Goal: Task Accomplishment & Management: Manage account settings

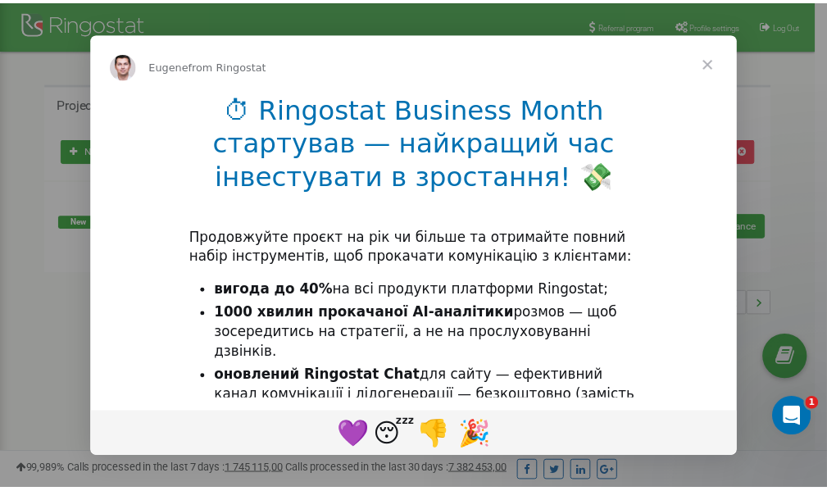
scroll to position [245, 0]
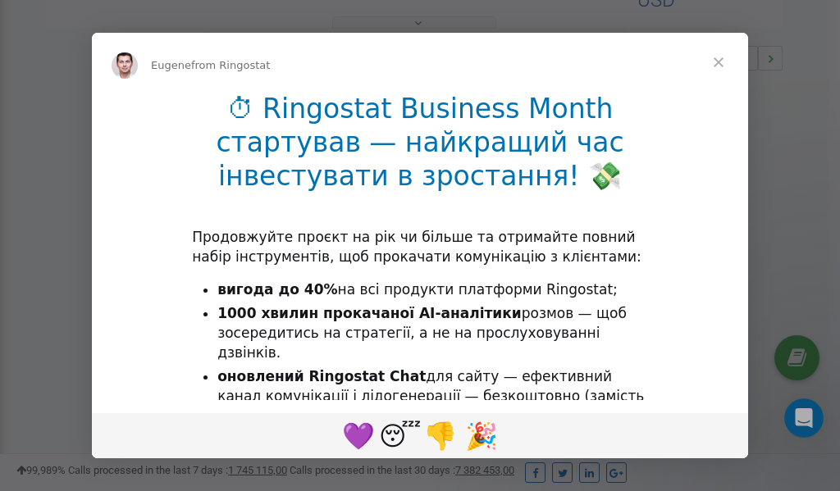
click at [719, 62] on span "Close" at bounding box center [718, 62] width 59 height 59
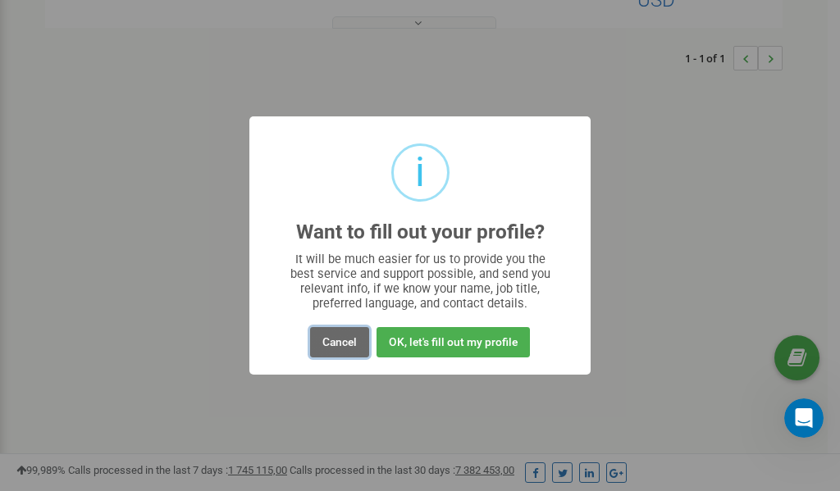
click at [346, 343] on button "Cancel" at bounding box center [339, 342] width 59 height 30
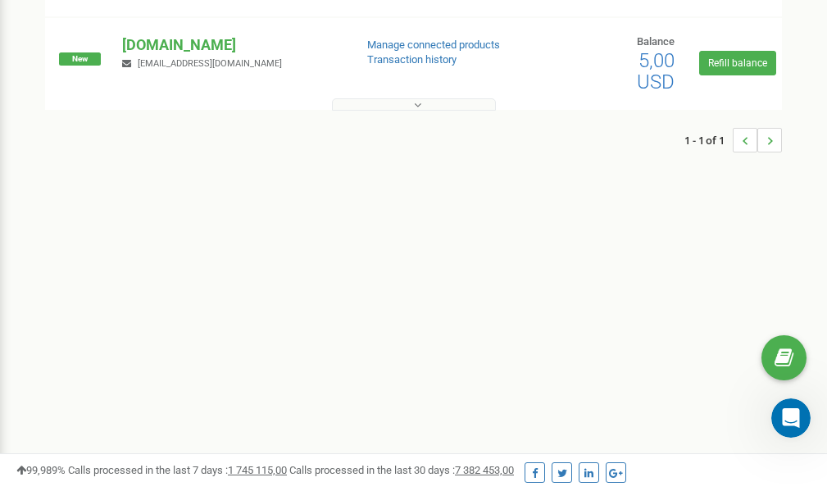
scroll to position [0, 0]
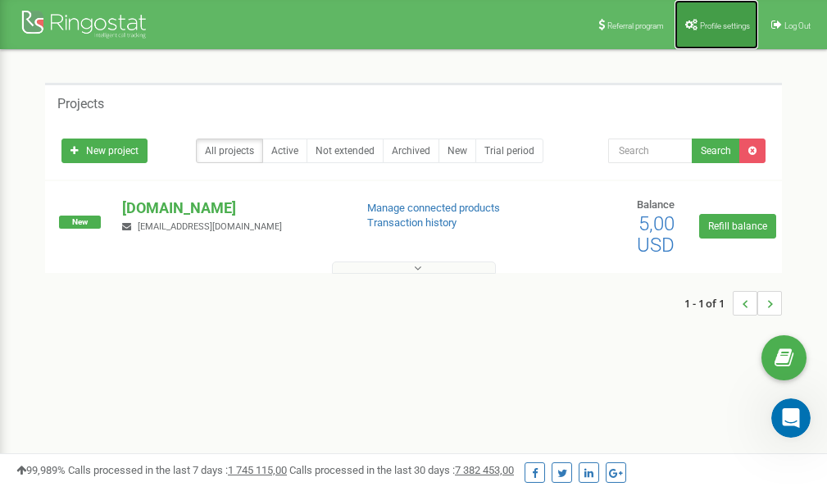
click at [724, 23] on span "Profile settings" at bounding box center [725, 25] width 50 height 9
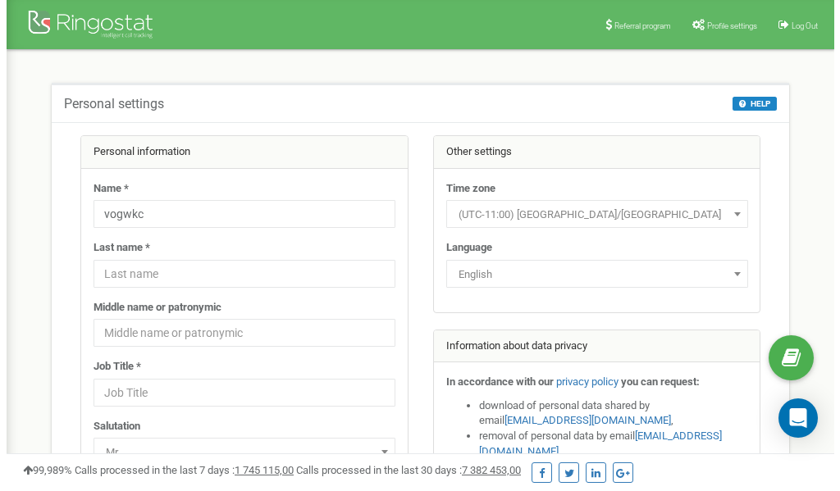
scroll to position [82, 0]
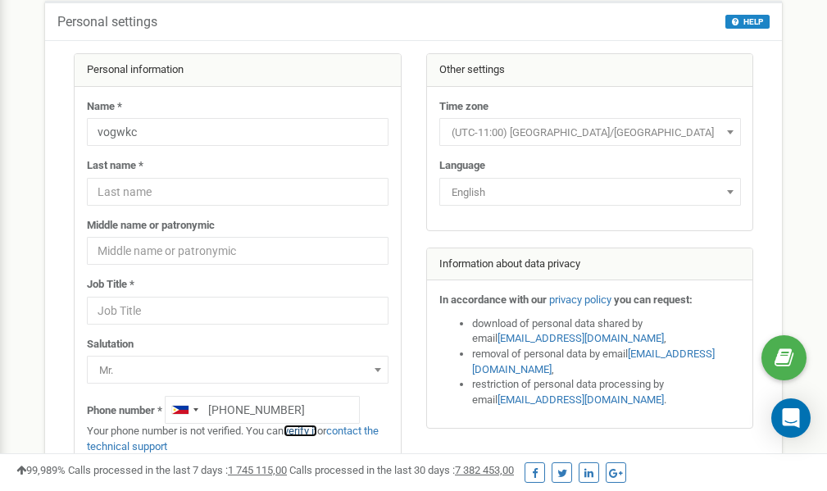
click at [307, 431] on link "verify it" at bounding box center [301, 431] width 34 height 12
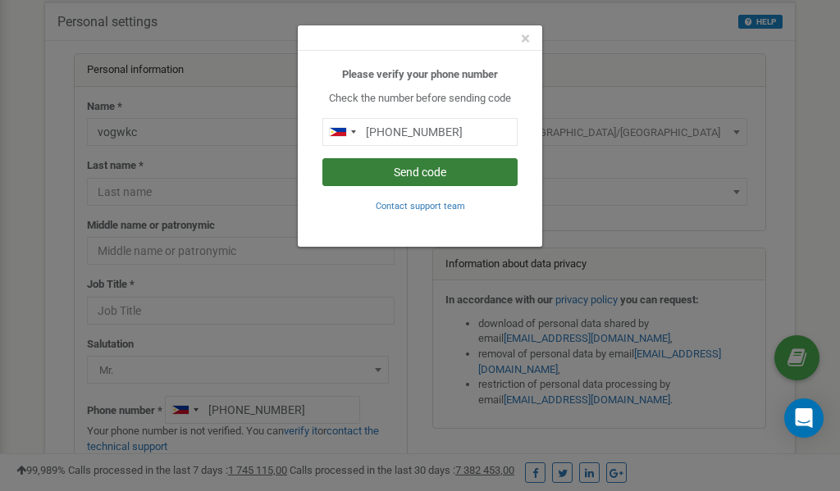
click at [412, 174] on button "Send code" at bounding box center [419, 172] width 195 height 28
